Goal: Navigation & Orientation: Find specific page/section

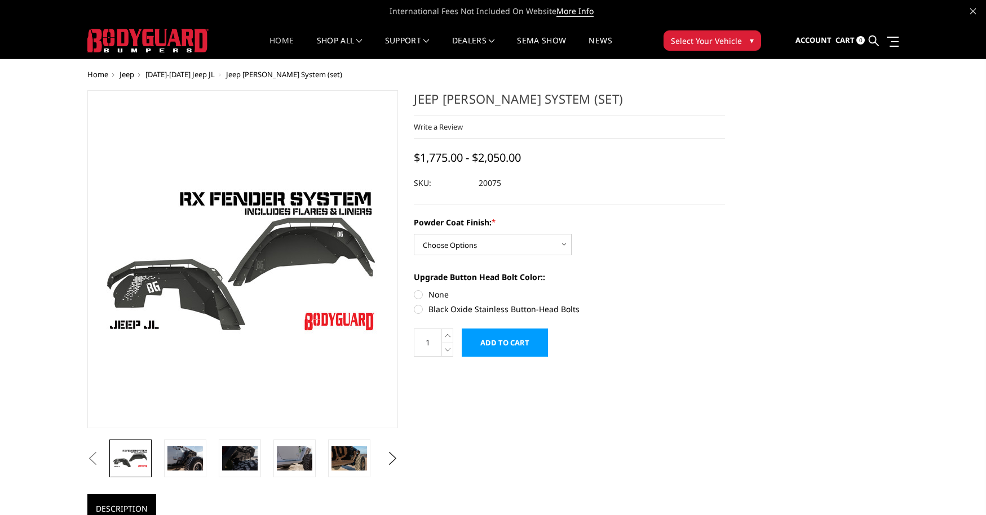
click at [283, 41] on link "Home" at bounding box center [282, 48] width 24 height 22
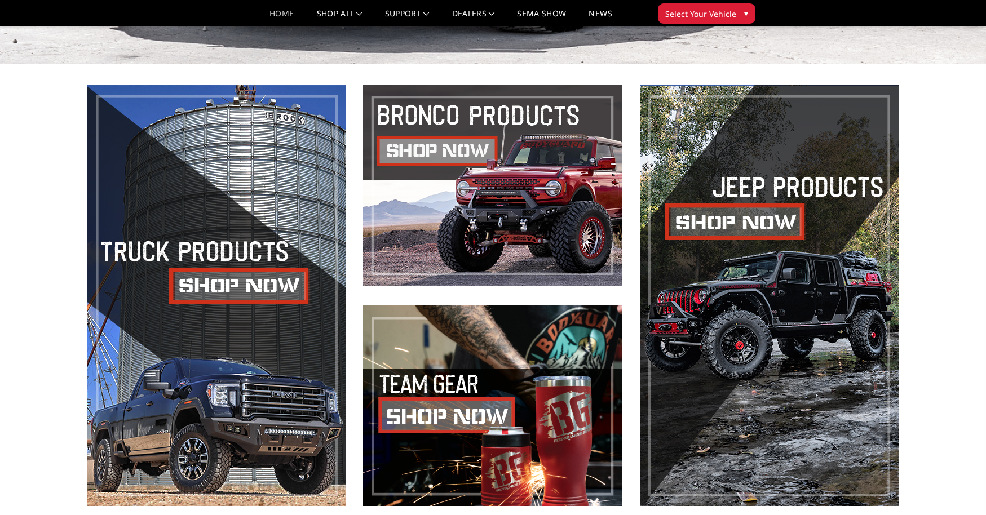
scroll to position [508, 0]
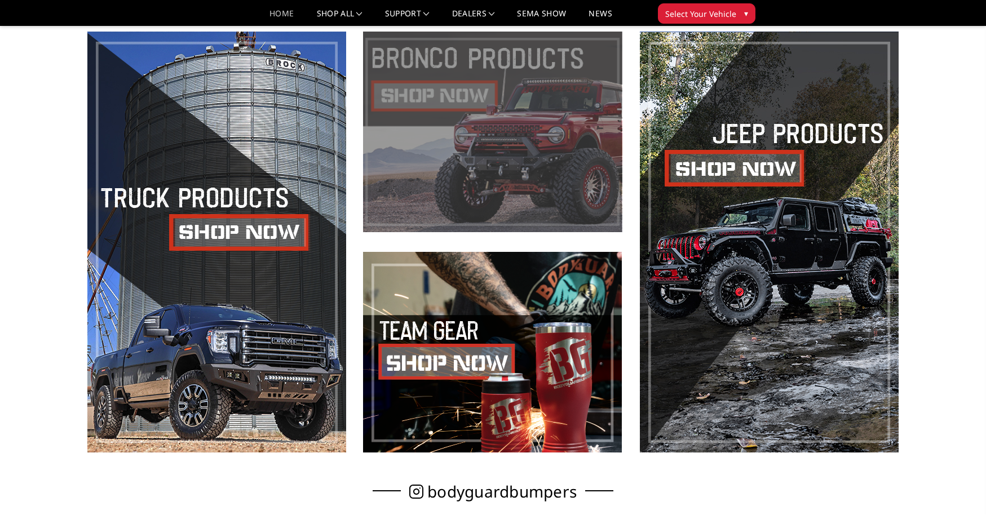
click at [526, 92] on span at bounding box center [492, 132] width 259 height 201
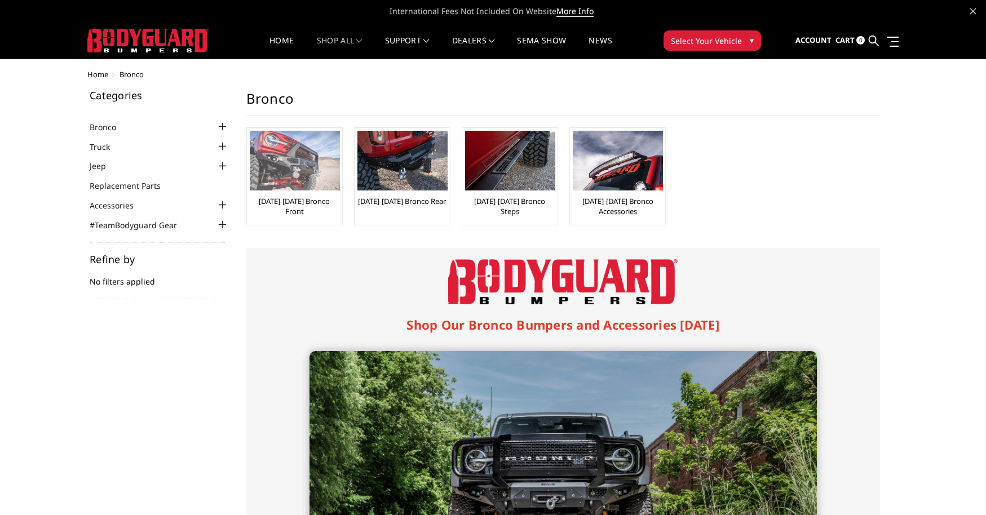
click at [307, 199] on link "[DATE]-[DATE] Bronco Front" at bounding box center [295, 206] width 90 height 20
